Goal: Navigation & Orientation: Find specific page/section

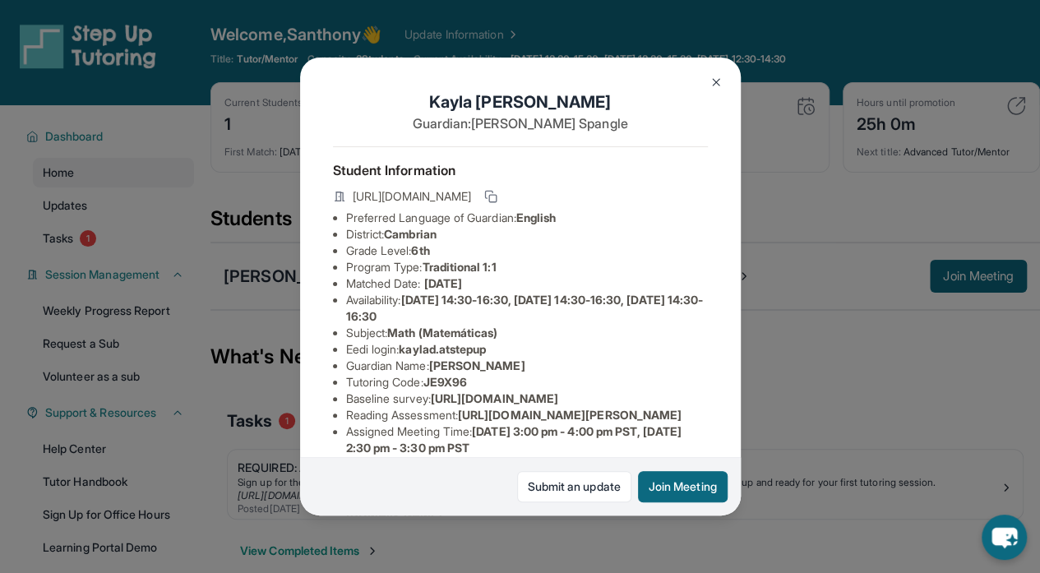
scroll to position [222, 0]
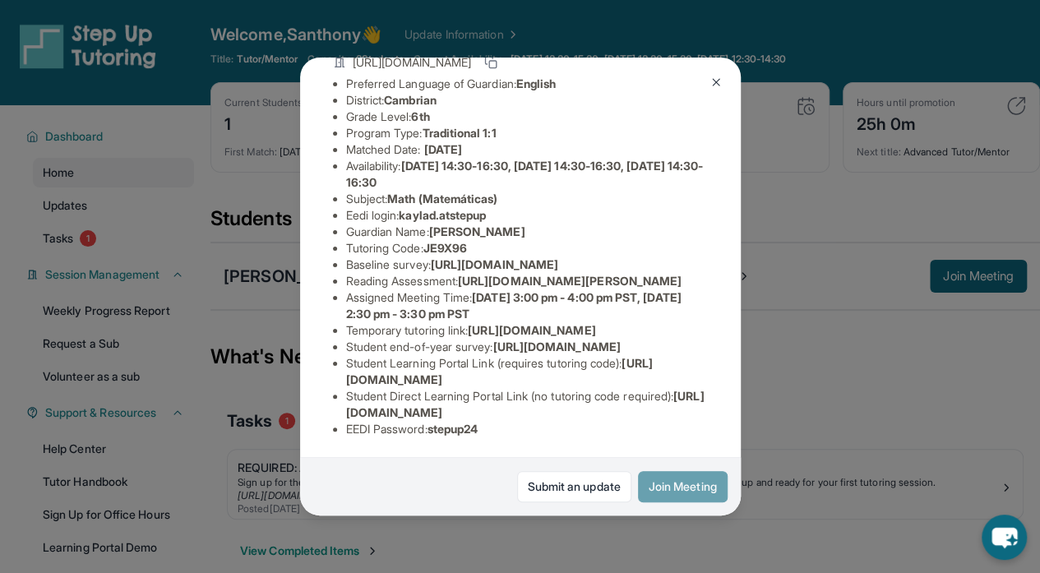
click at [686, 498] on button "Join Meeting" at bounding box center [683, 486] width 90 height 31
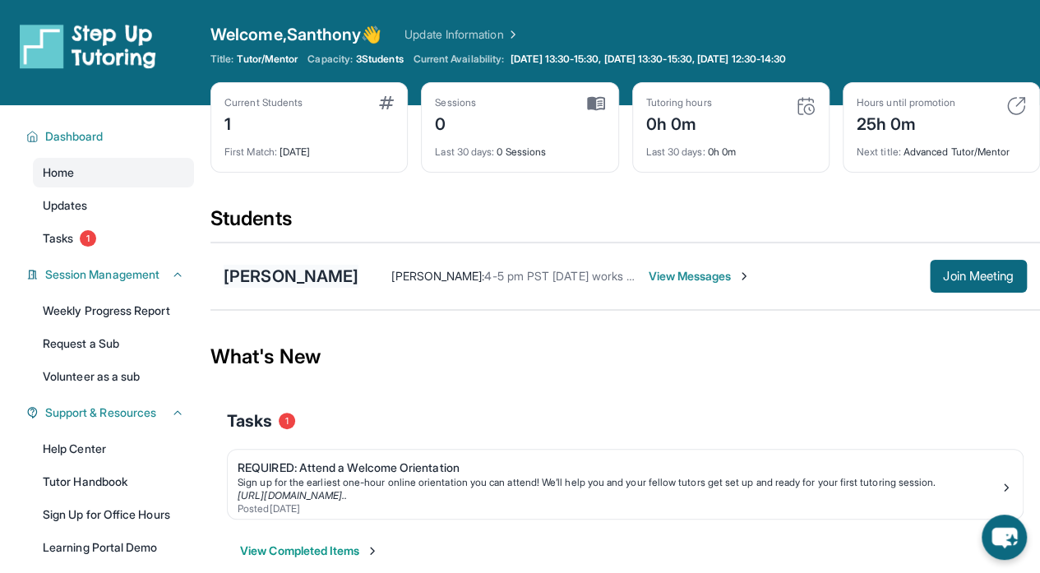
click at [283, 270] on div "[PERSON_NAME]" at bounding box center [291, 276] width 135 height 23
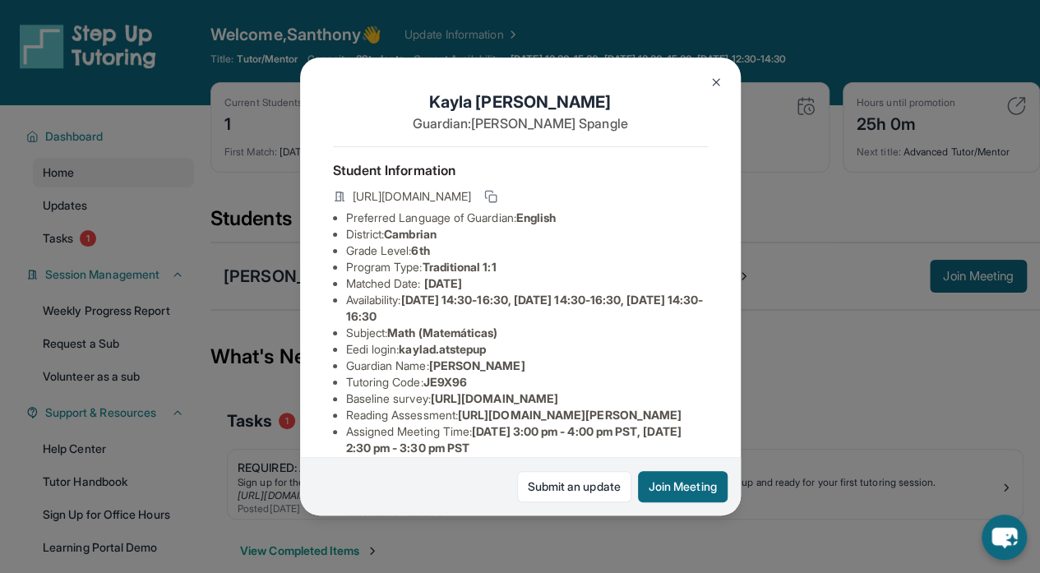
click at [806, 433] on div "[PERSON_NAME] Guardian: [PERSON_NAME] Student Information [URL][DOMAIN_NAME] Pr…" at bounding box center [520, 286] width 1040 height 573
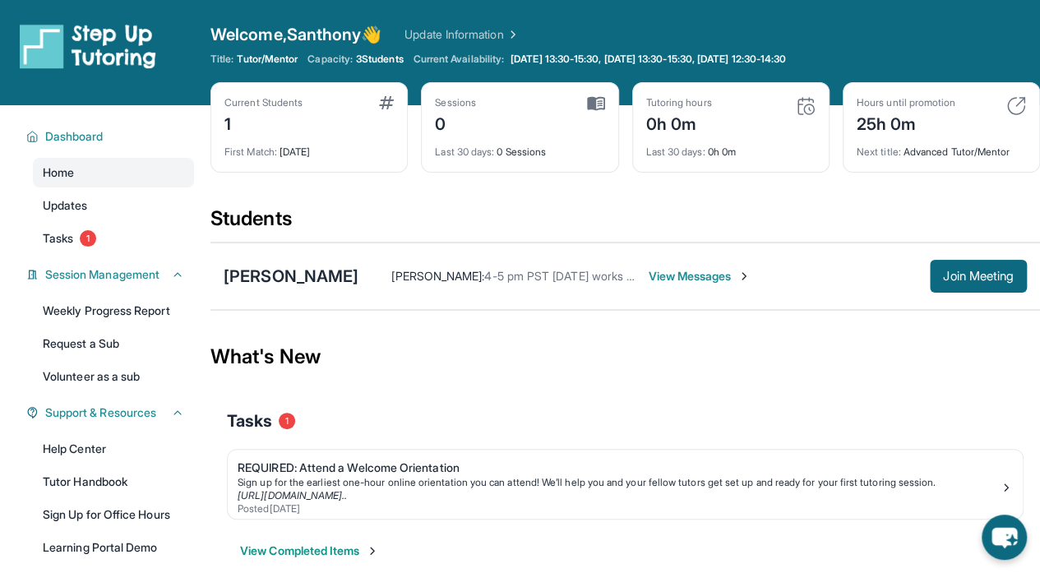
click at [617, 433] on div "Tasks 1" at bounding box center [625, 421] width 797 height 56
click at [492, 32] on link "Update Information" at bounding box center [462, 34] width 115 height 16
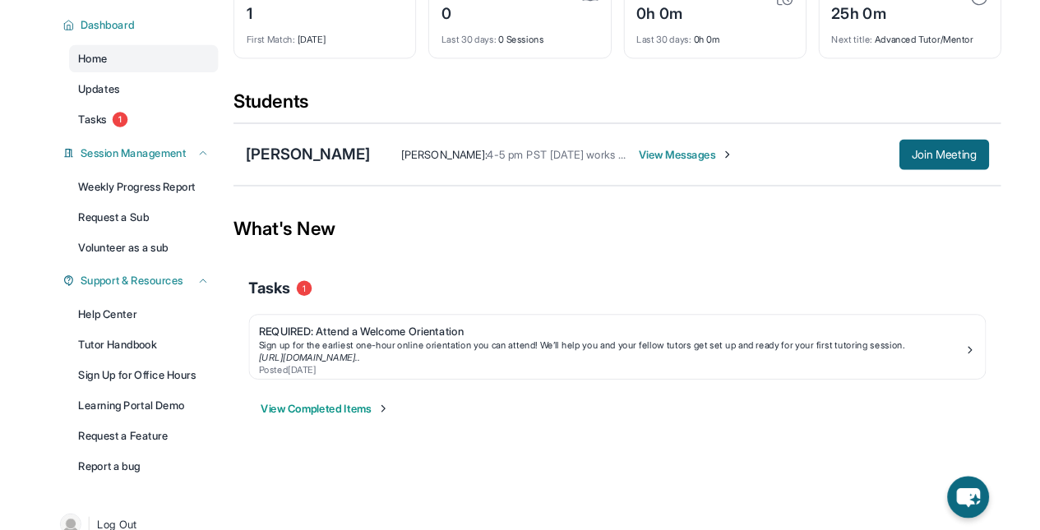
scroll to position [110, 0]
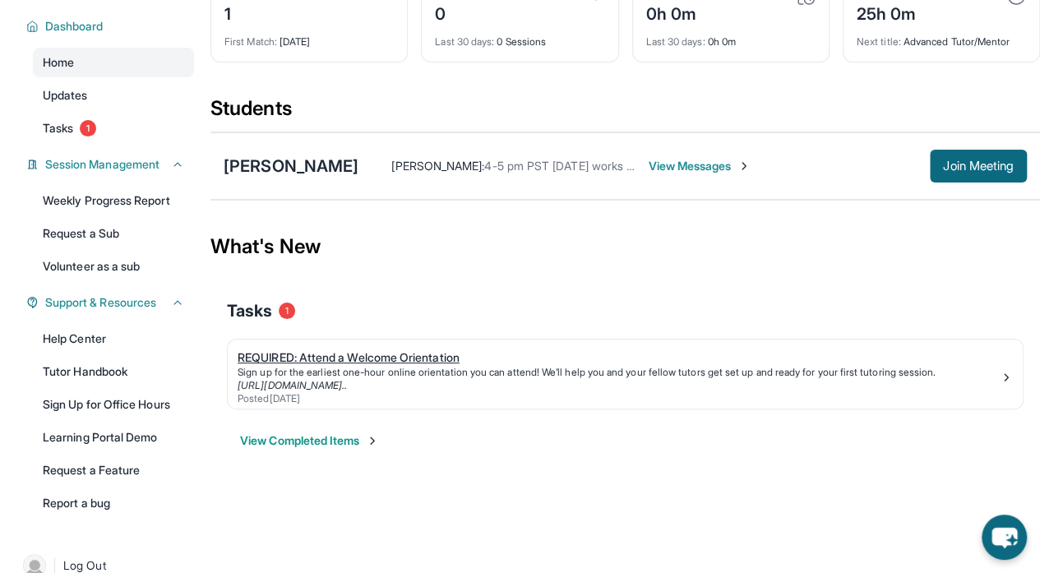
click at [347, 384] on link "[URL][DOMAIN_NAME].." at bounding box center [292, 385] width 109 height 12
click at [120, 137] on link "Tasks 1" at bounding box center [113, 128] width 161 height 30
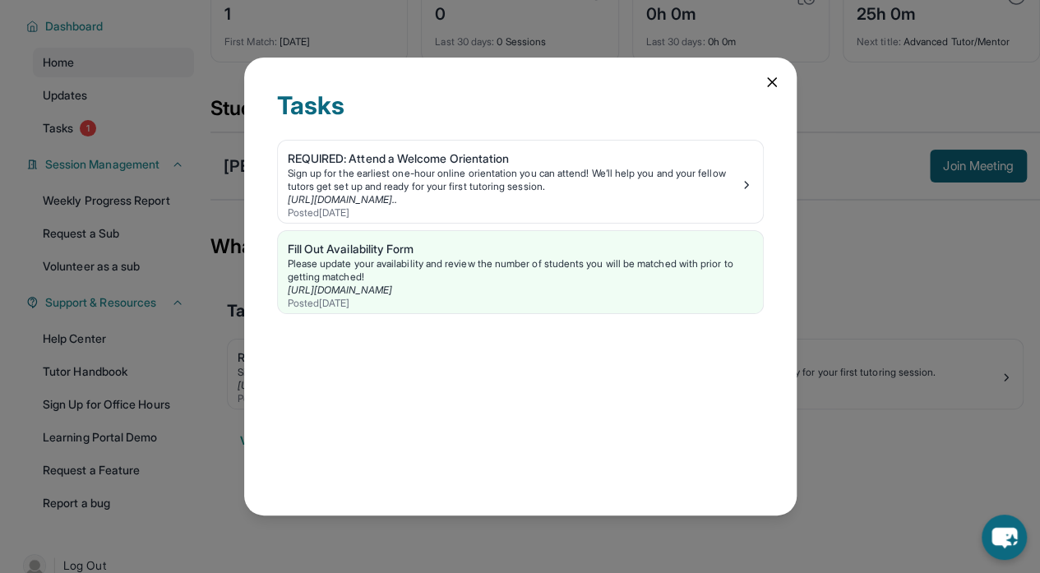
click at [772, 78] on icon at bounding box center [772, 82] width 8 height 8
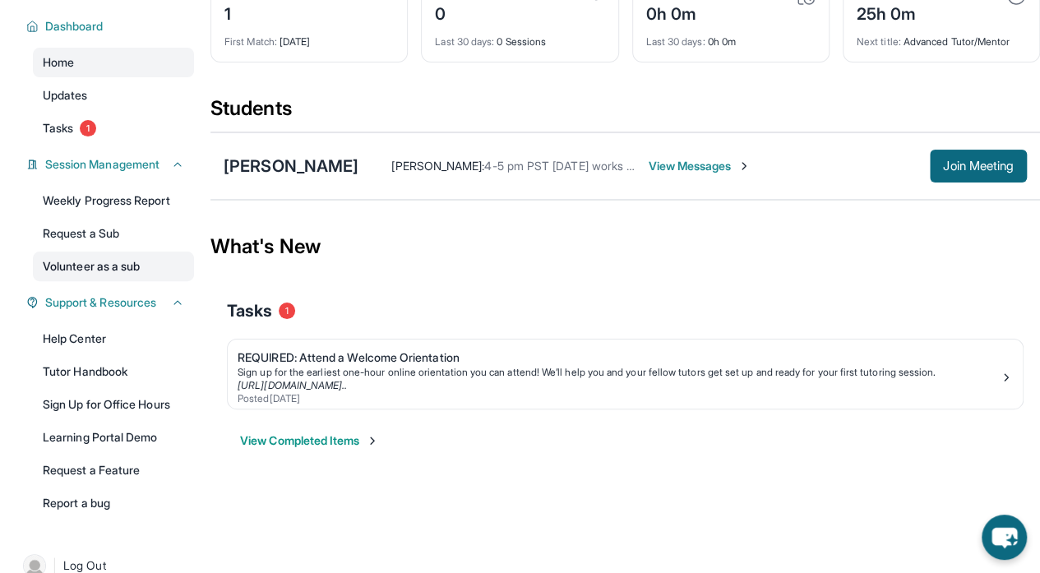
click at [94, 254] on link "Volunteer as a sub" at bounding box center [113, 267] width 161 height 30
click at [980, 155] on button "Join Meeting" at bounding box center [978, 166] width 97 height 33
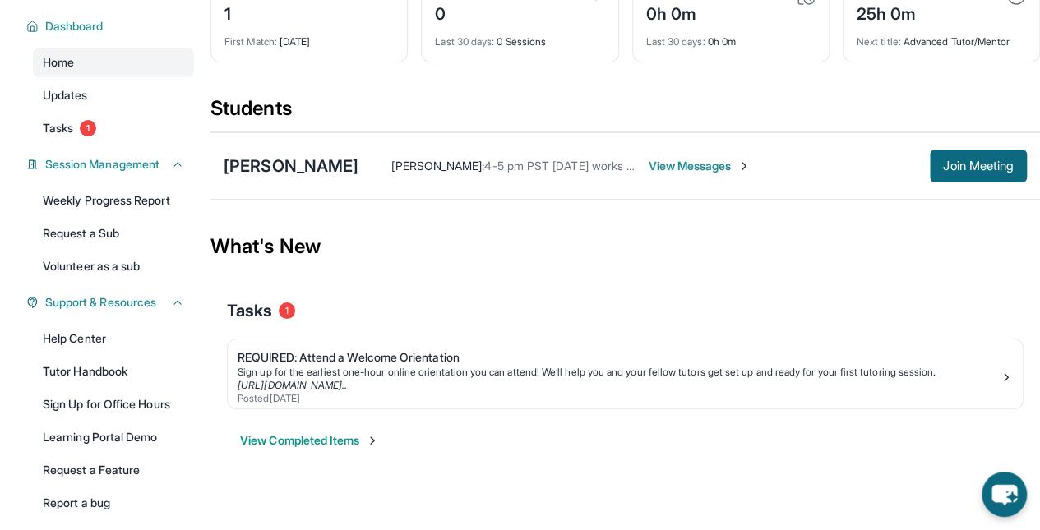
click at [249, 177] on div "[PERSON_NAME] [PERSON_NAME] : 4-5 pm PST [DATE] works perfectly fine for me, is…" at bounding box center [626, 165] width 830 height 67
click at [261, 167] on div "[PERSON_NAME]" at bounding box center [291, 166] width 135 height 23
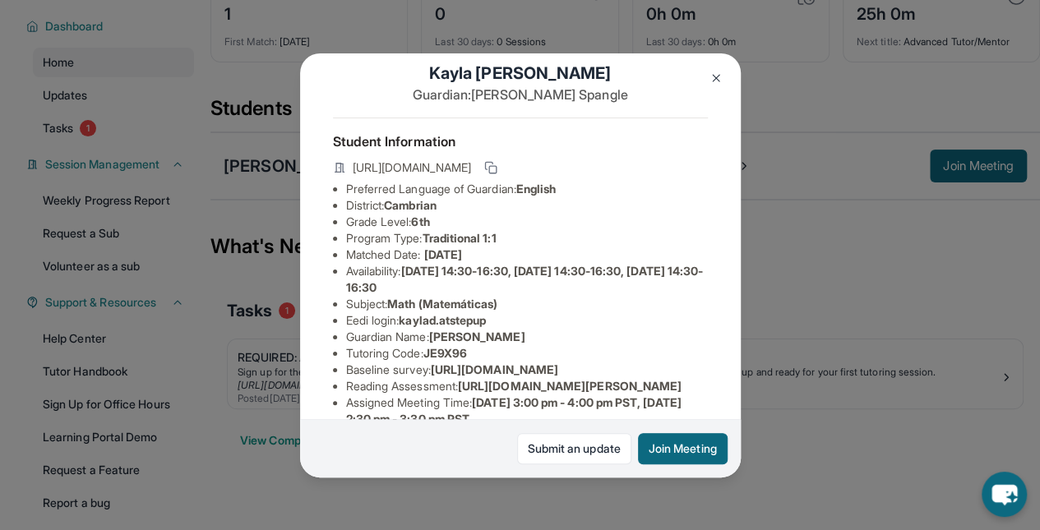
scroll to position [0, 0]
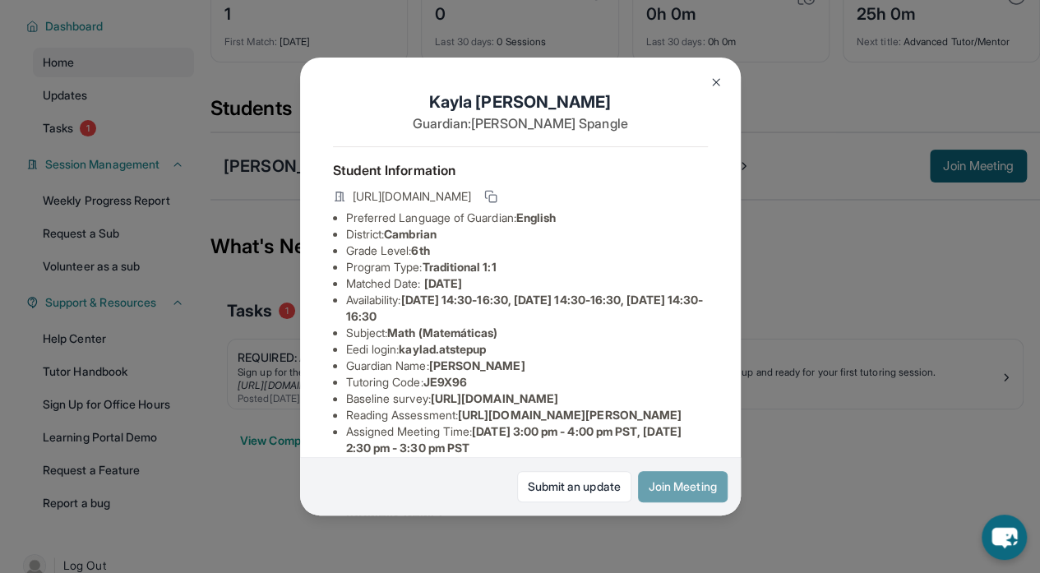
click at [673, 492] on button "Join Meeting" at bounding box center [683, 486] width 90 height 31
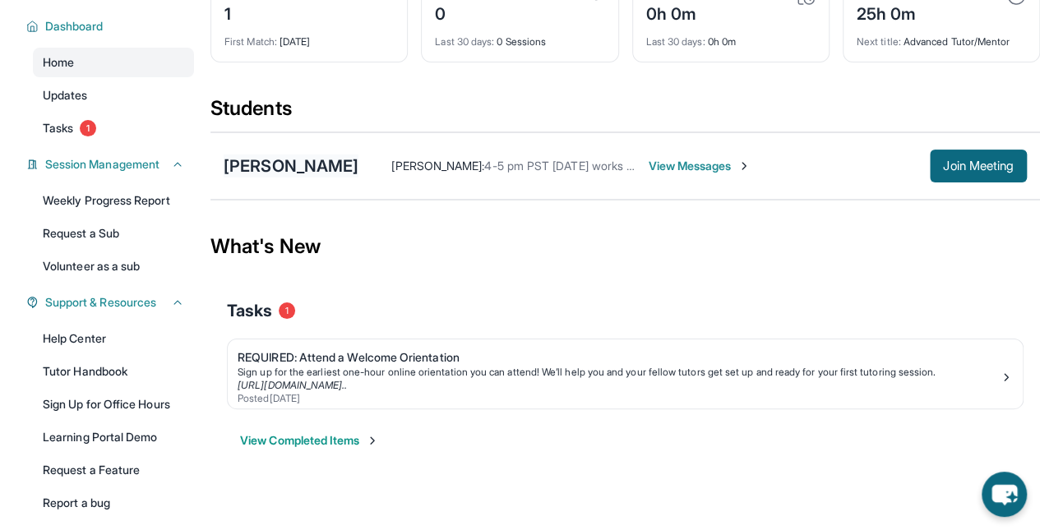
click at [283, 159] on div "[PERSON_NAME]" at bounding box center [291, 166] width 135 height 23
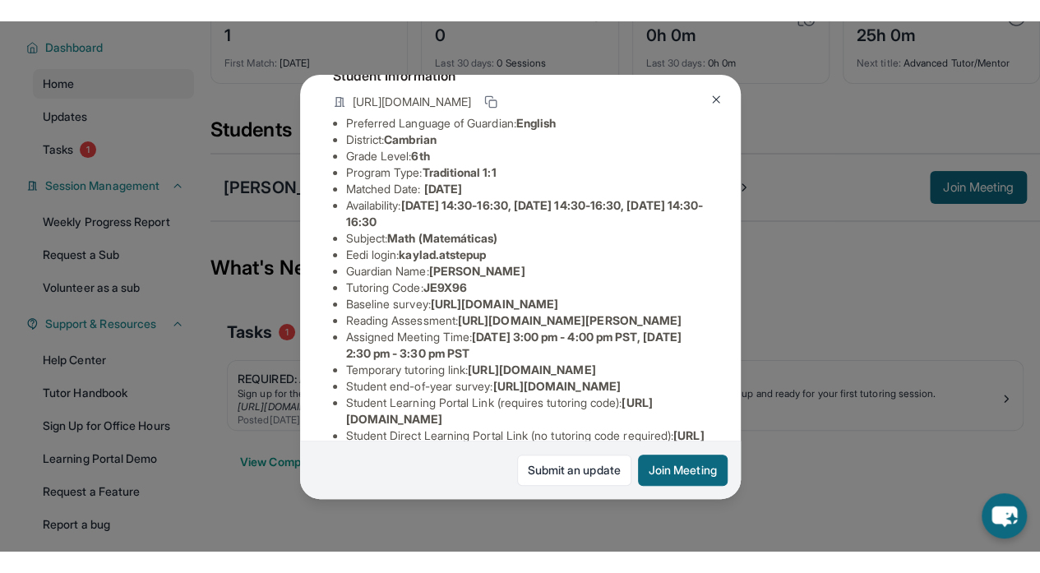
scroll to position [112, 554]
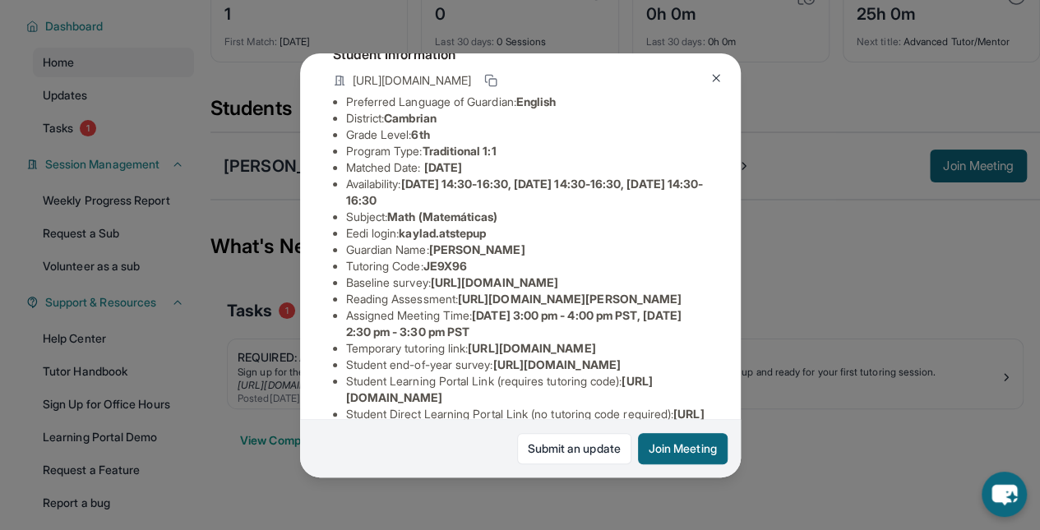
drag, startPoint x: 352, startPoint y: 307, endPoint x: 687, endPoint y: 336, distance: 336.0
click at [687, 336] on div "[PERSON_NAME] Guardian: [PERSON_NAME] Student Information [URL][DOMAIN_NAME] Pr…" at bounding box center [520, 265] width 441 height 424
copy span "[URL][DOMAIN_NAME]"
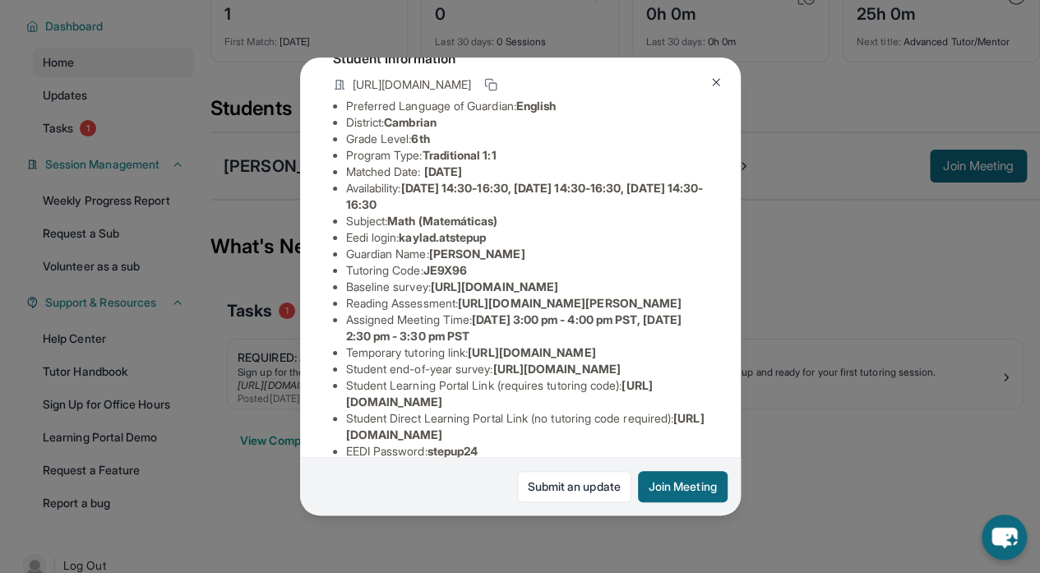
click at [788, 521] on div "[PERSON_NAME] Guardian: [PERSON_NAME] Student Information [URL][DOMAIN_NAME] Pr…" at bounding box center [520, 286] width 1040 height 573
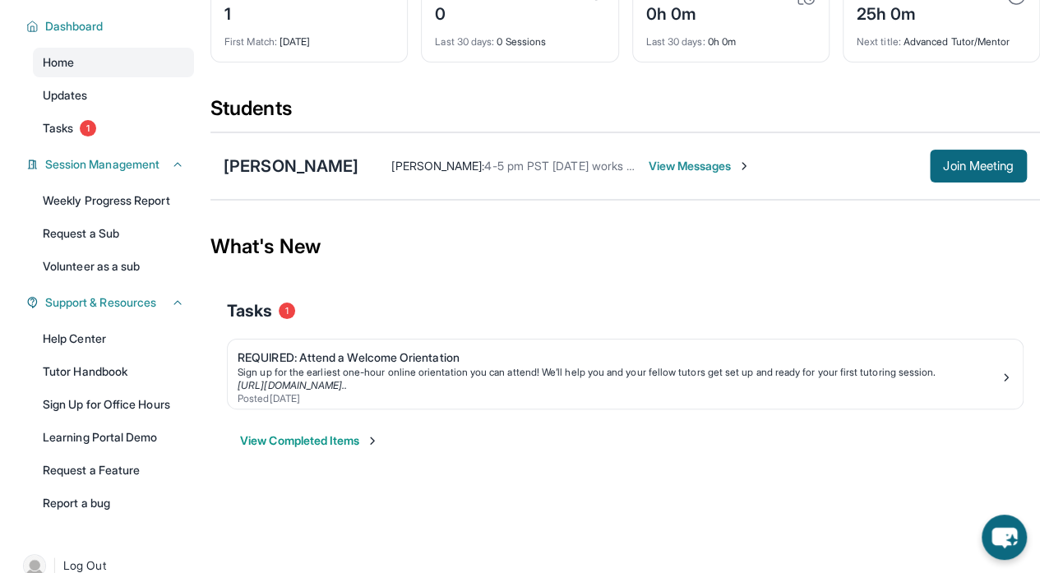
scroll to position [0, 0]
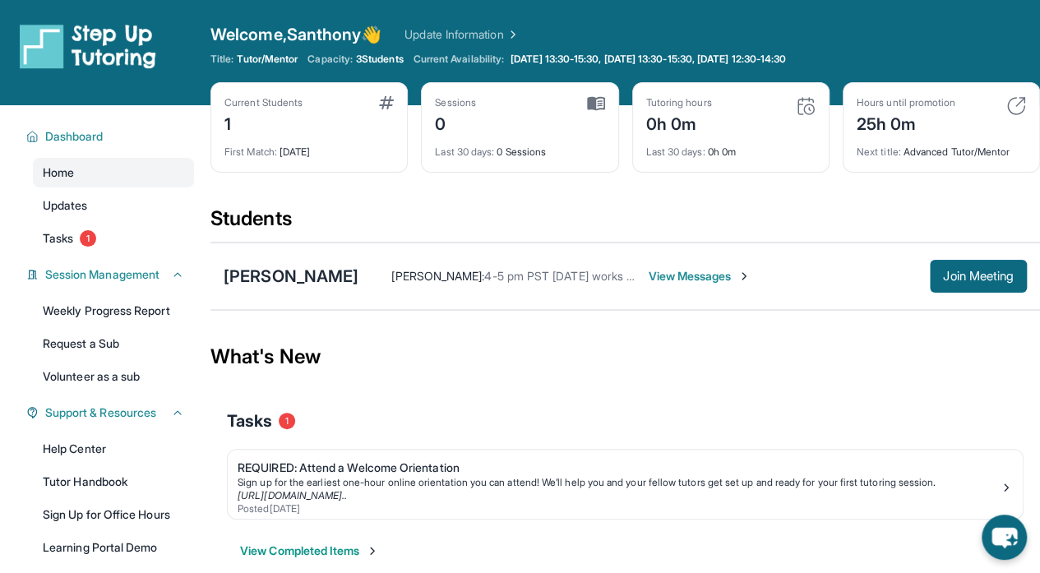
click at [592, 99] on img at bounding box center [596, 103] width 18 height 15
click at [442, 117] on div "0" at bounding box center [455, 122] width 41 height 26
click at [437, 136] on div "Last 30 days : 0 Sessions" at bounding box center [519, 147] width 169 height 23
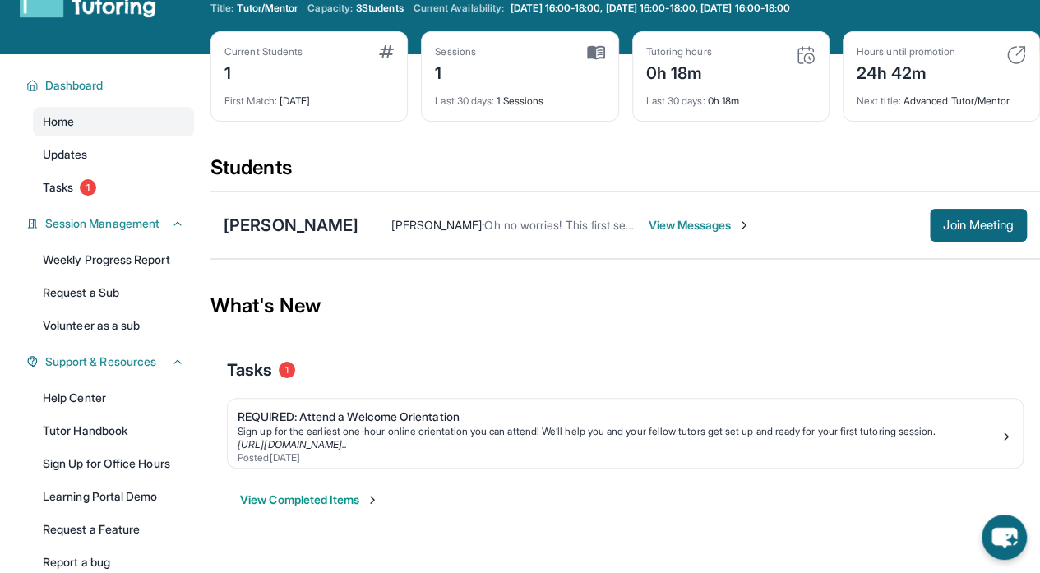
scroll to position [58, 0]
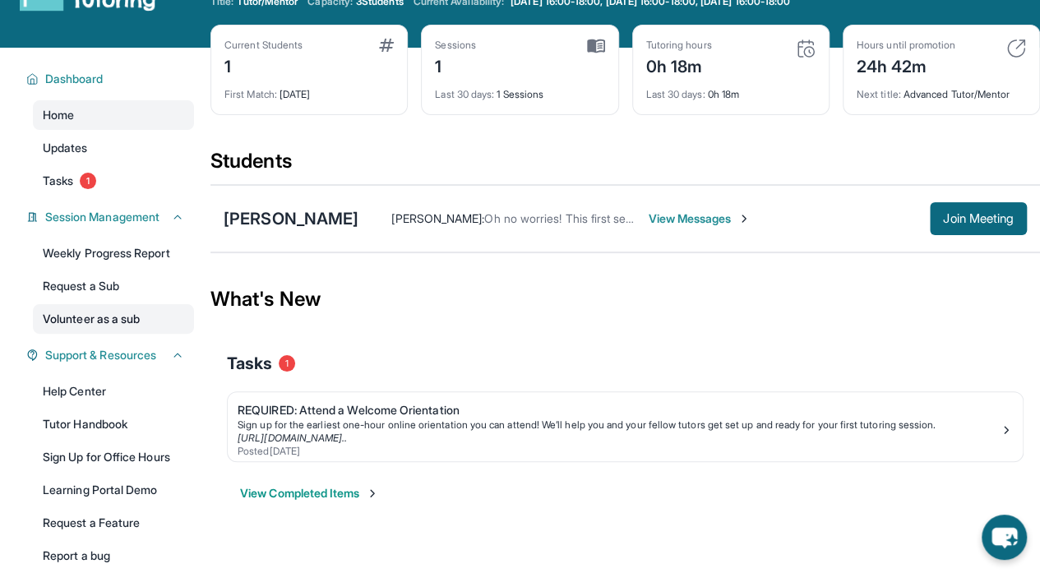
click at [109, 313] on link "Volunteer as a sub" at bounding box center [113, 319] width 161 height 30
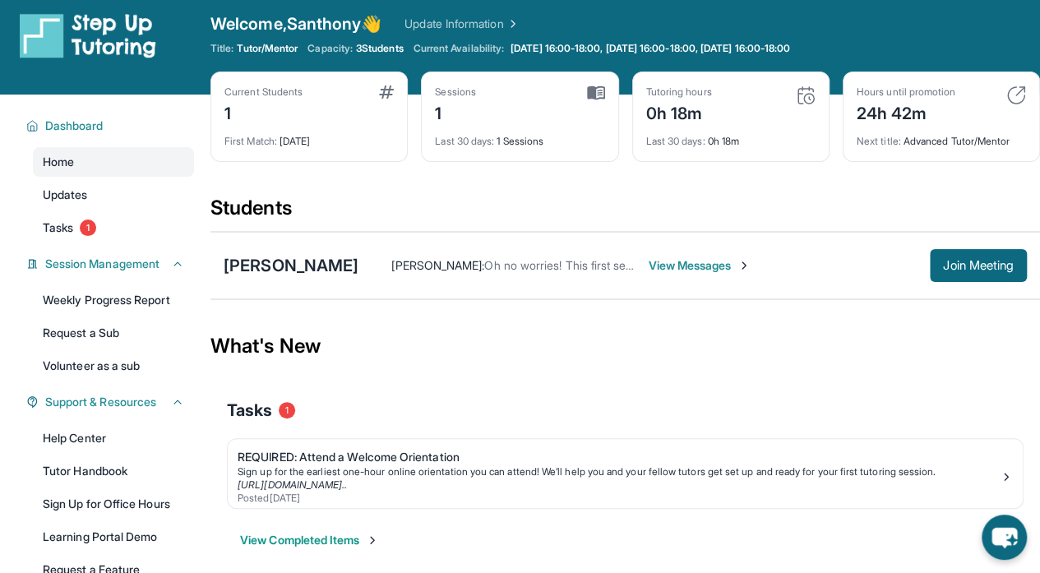
scroll to position [8, 0]
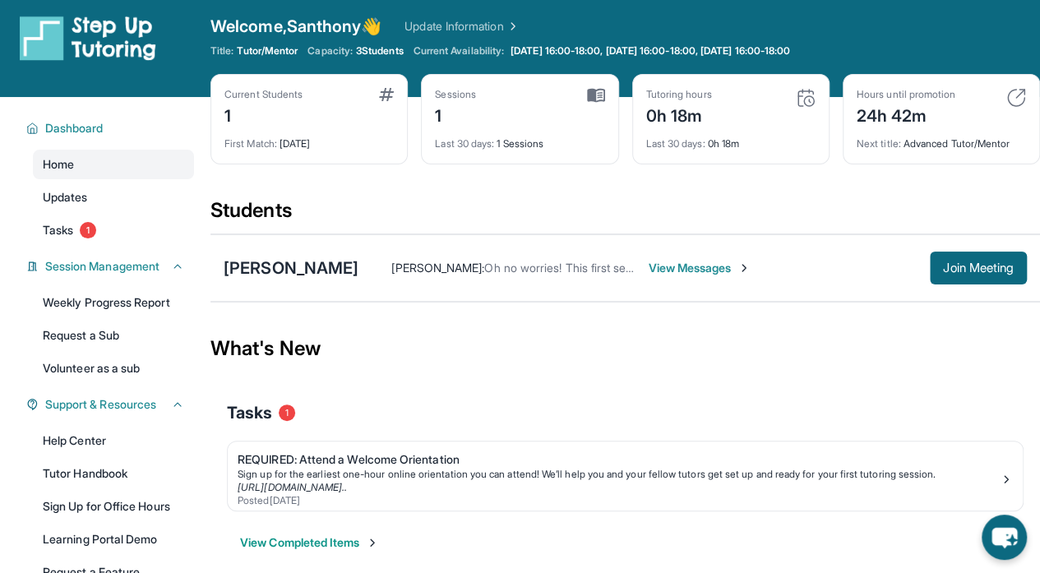
click at [600, 95] on img at bounding box center [596, 95] width 18 height 15
click at [445, 117] on div "1" at bounding box center [455, 114] width 41 height 26
click at [441, 117] on div "1" at bounding box center [455, 114] width 41 height 26
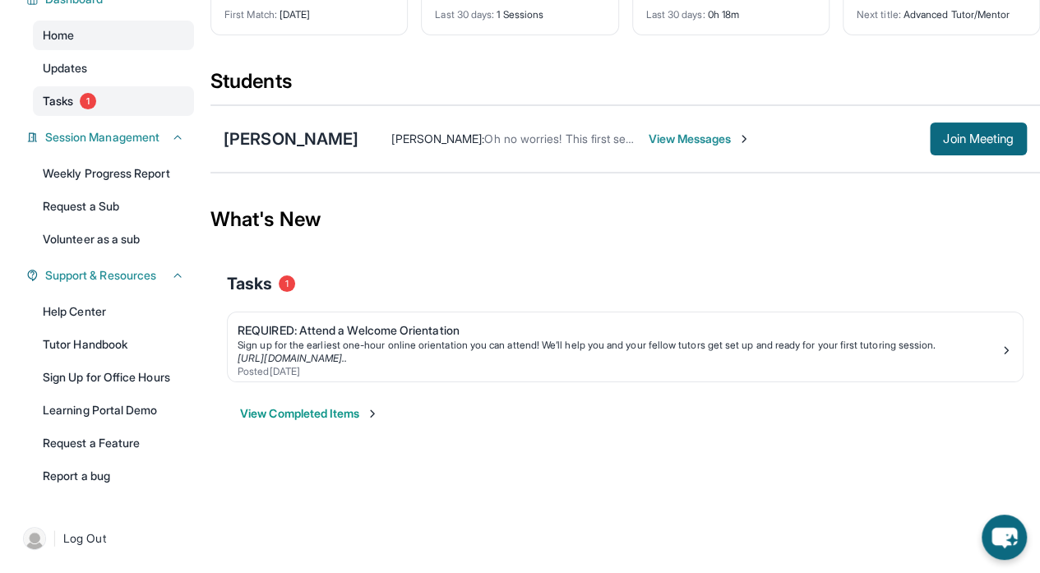
click at [115, 109] on link "Tasks 1" at bounding box center [113, 101] width 161 height 30
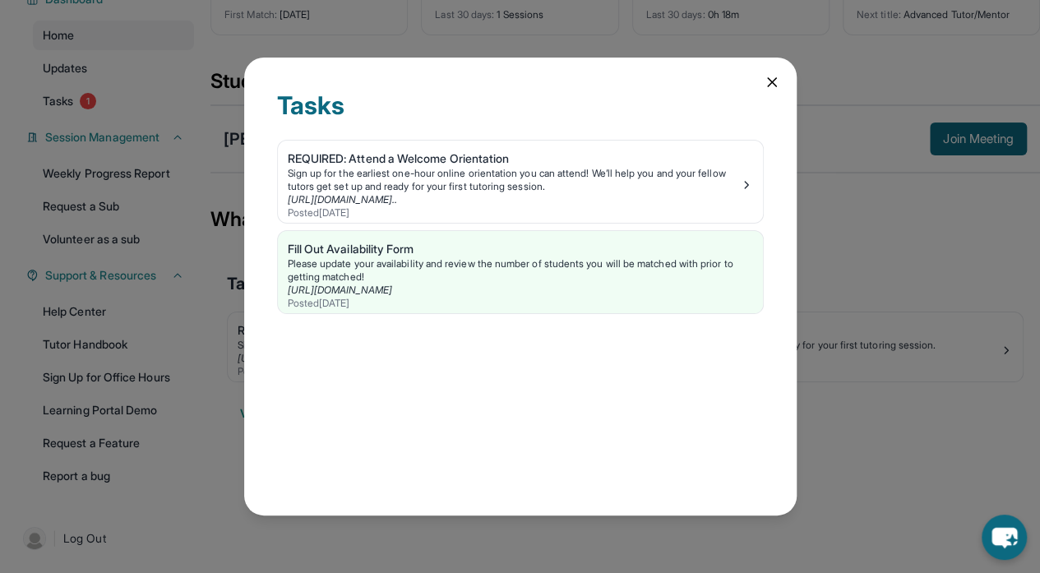
click at [764, 79] on icon at bounding box center [772, 82] width 16 height 16
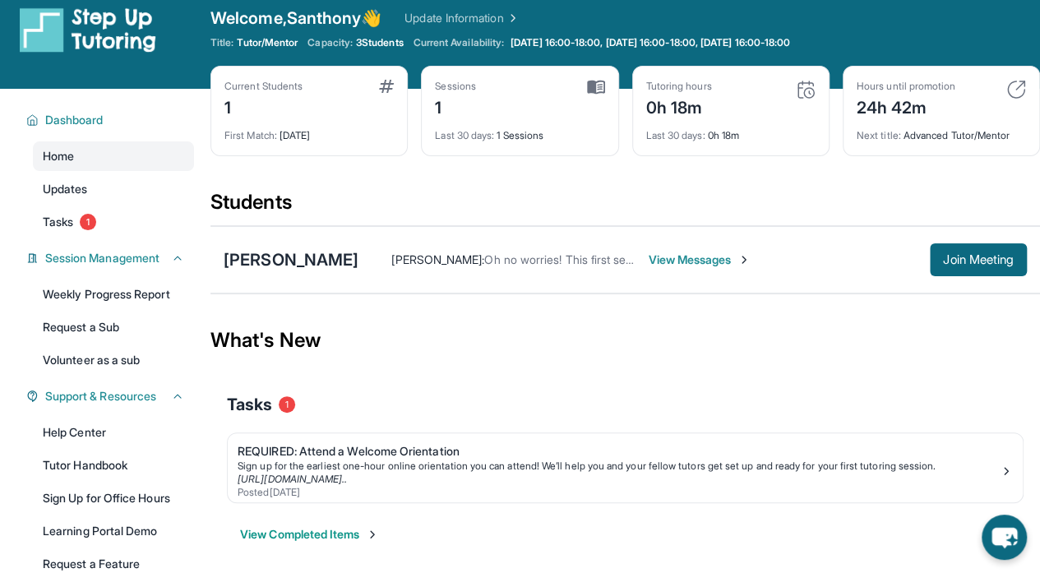
scroll to position [16, 0]
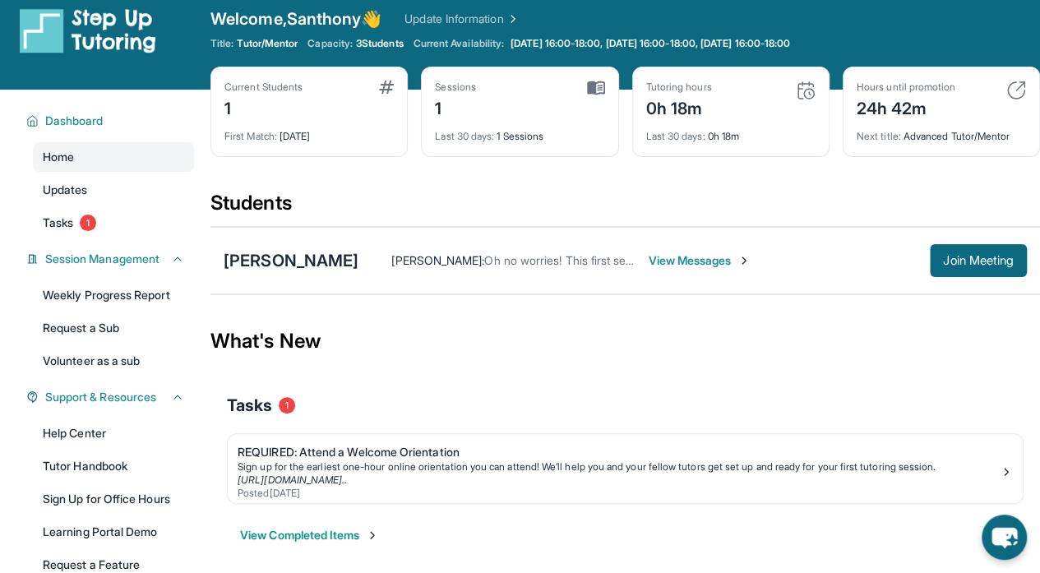
click at [648, 263] on span "View Messages" at bounding box center [699, 260] width 103 height 16
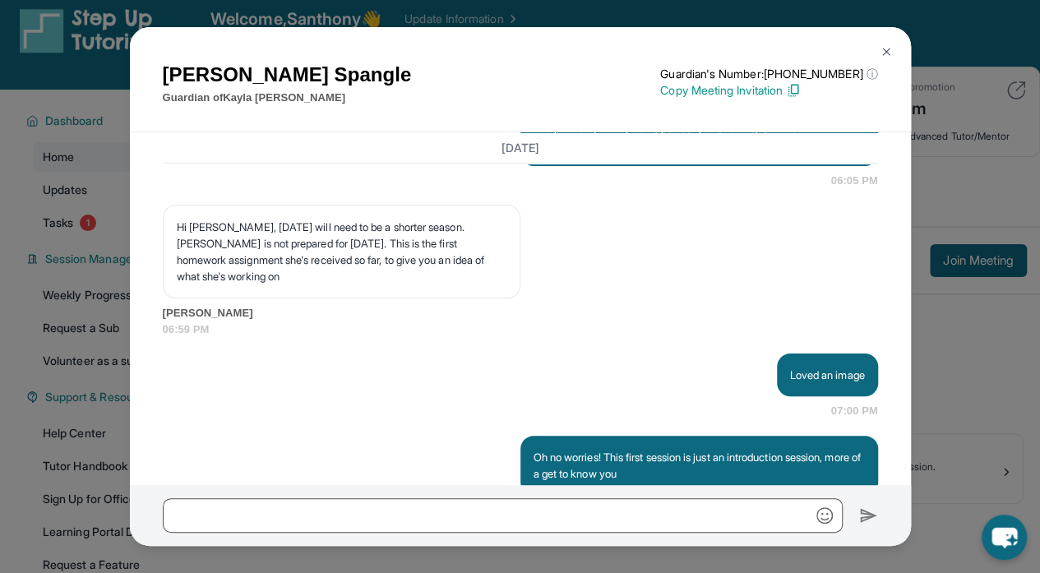
scroll to position [2473, 0]
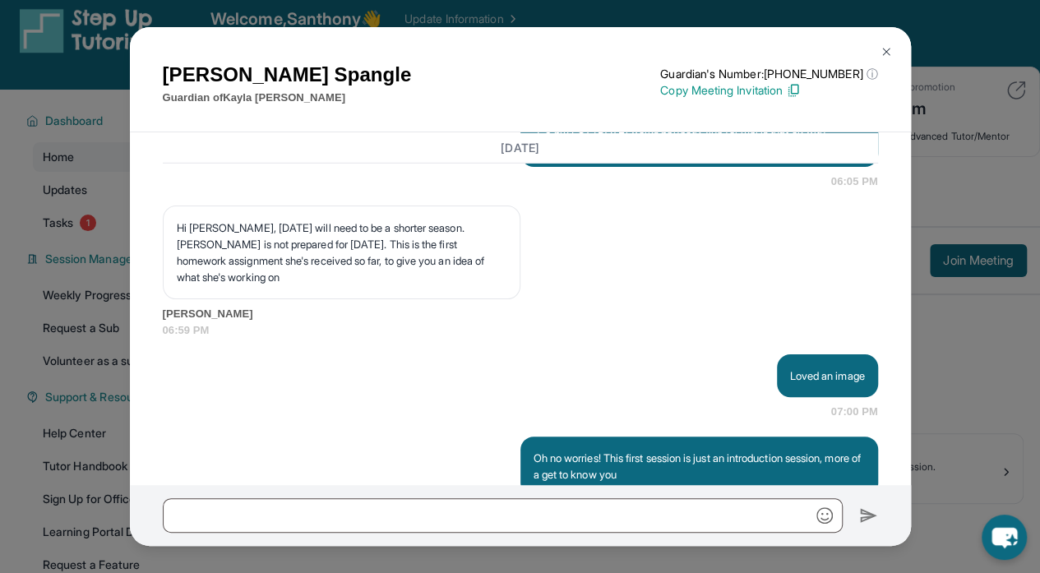
click at [886, 45] on img at bounding box center [886, 51] width 13 height 13
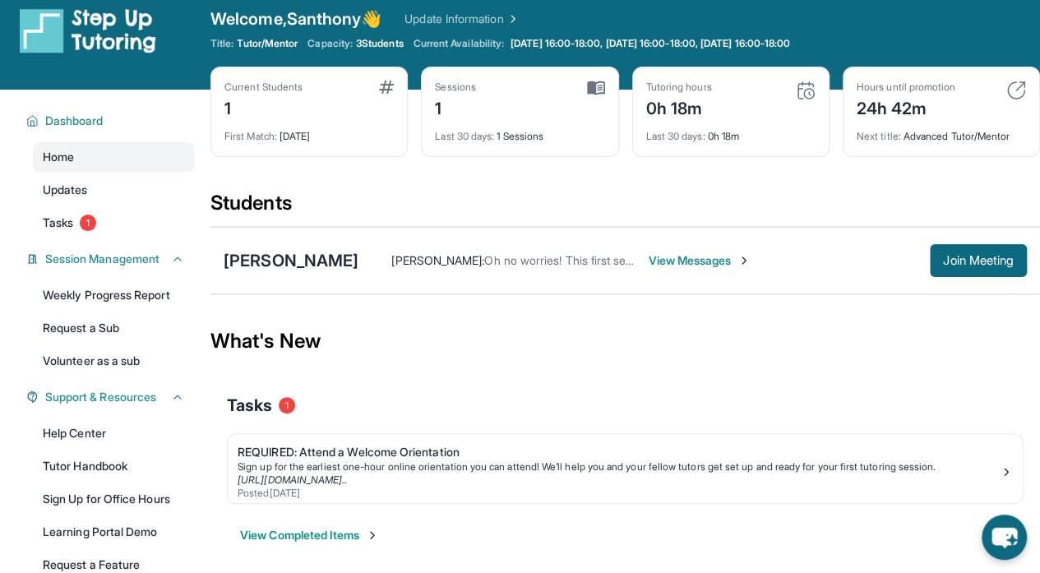
click at [299, 108] on div "1" at bounding box center [264, 107] width 78 height 26
click at [387, 44] on span "3 Students" at bounding box center [380, 43] width 48 height 13
click at [472, 12] on link "Update Information" at bounding box center [462, 19] width 115 height 16
